Goal: Book appointment/travel/reservation

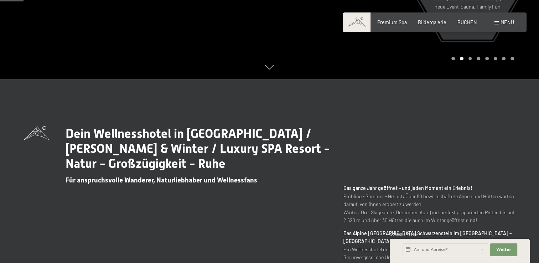
scroll to position [249, 0]
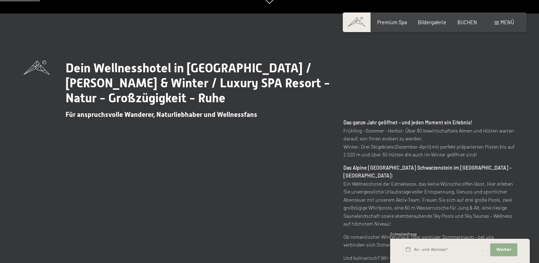
click at [507, 251] on span "Weiter" at bounding box center [503, 250] width 15 height 6
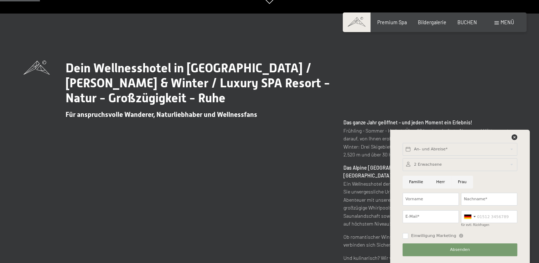
click at [414, 141] on div "An- und Abreise*" at bounding box center [459, 149] width 117 height 17
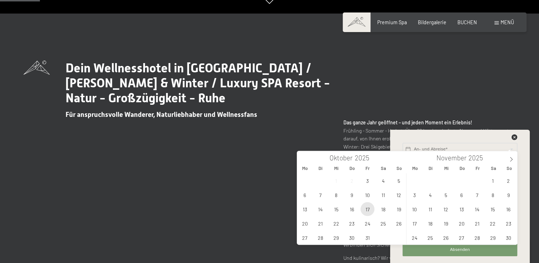
click at [364, 209] on span "17" at bounding box center [367, 209] width 14 height 14
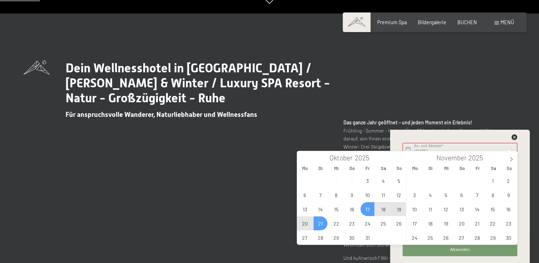
click at [320, 225] on span "21" at bounding box center [320, 223] width 14 height 14
type input "[DATE] - [DATE]"
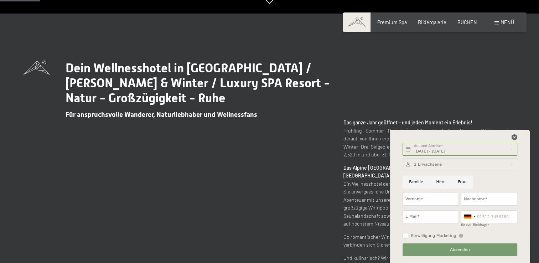
click at [513, 137] on icon at bounding box center [514, 137] width 6 height 6
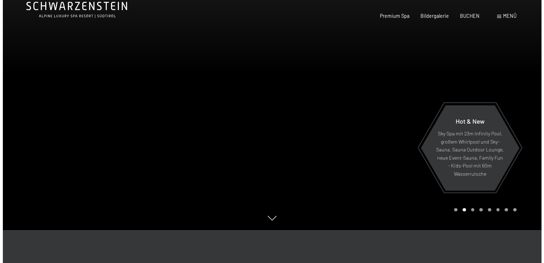
scroll to position [0, 0]
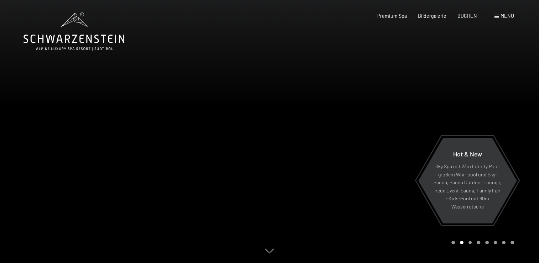
click at [504, 17] on span "Menü" at bounding box center [507, 16] width 14 height 6
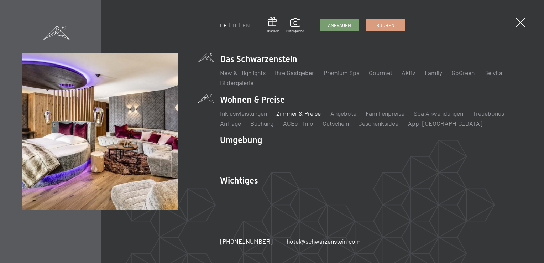
click at [319, 114] on link "Zimmer & Preise" at bounding box center [298, 113] width 44 height 8
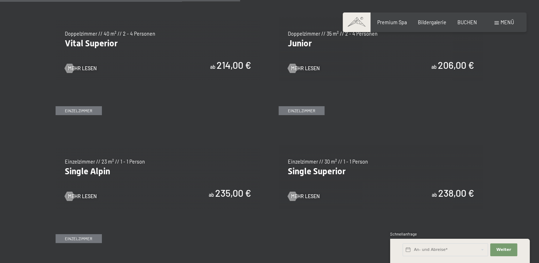
scroll to position [890, 0]
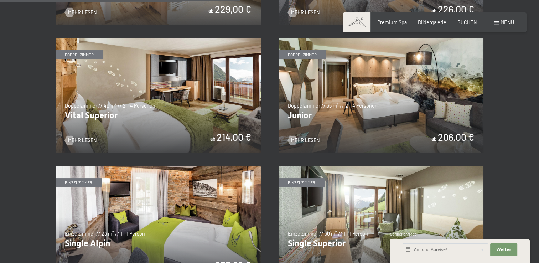
click at [136, 77] on img at bounding box center [158, 95] width 205 height 115
